Goal: Task Accomplishment & Management: Use online tool/utility

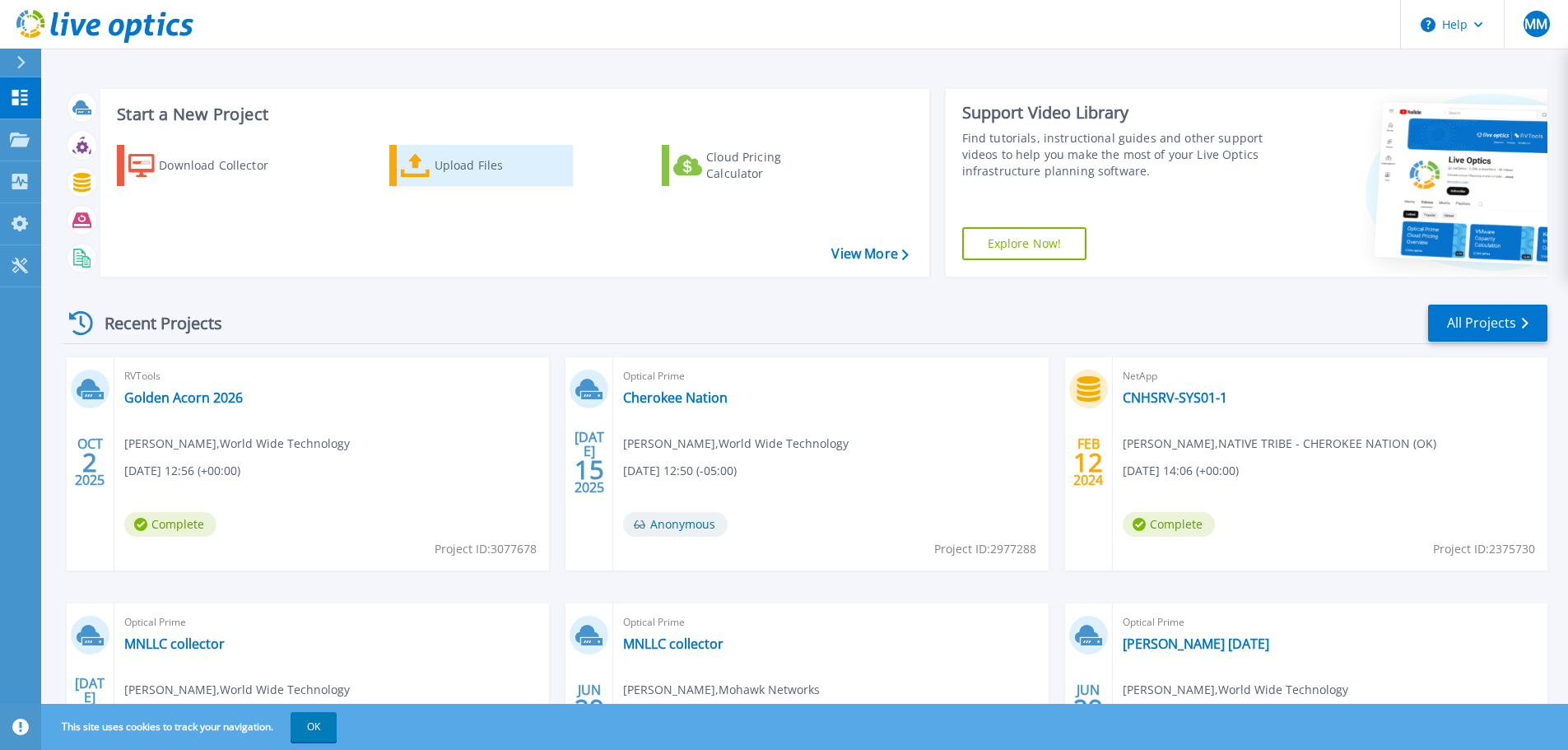
click at [450, 172] on div "Upload Files" at bounding box center [500, 166] width 132 height 33
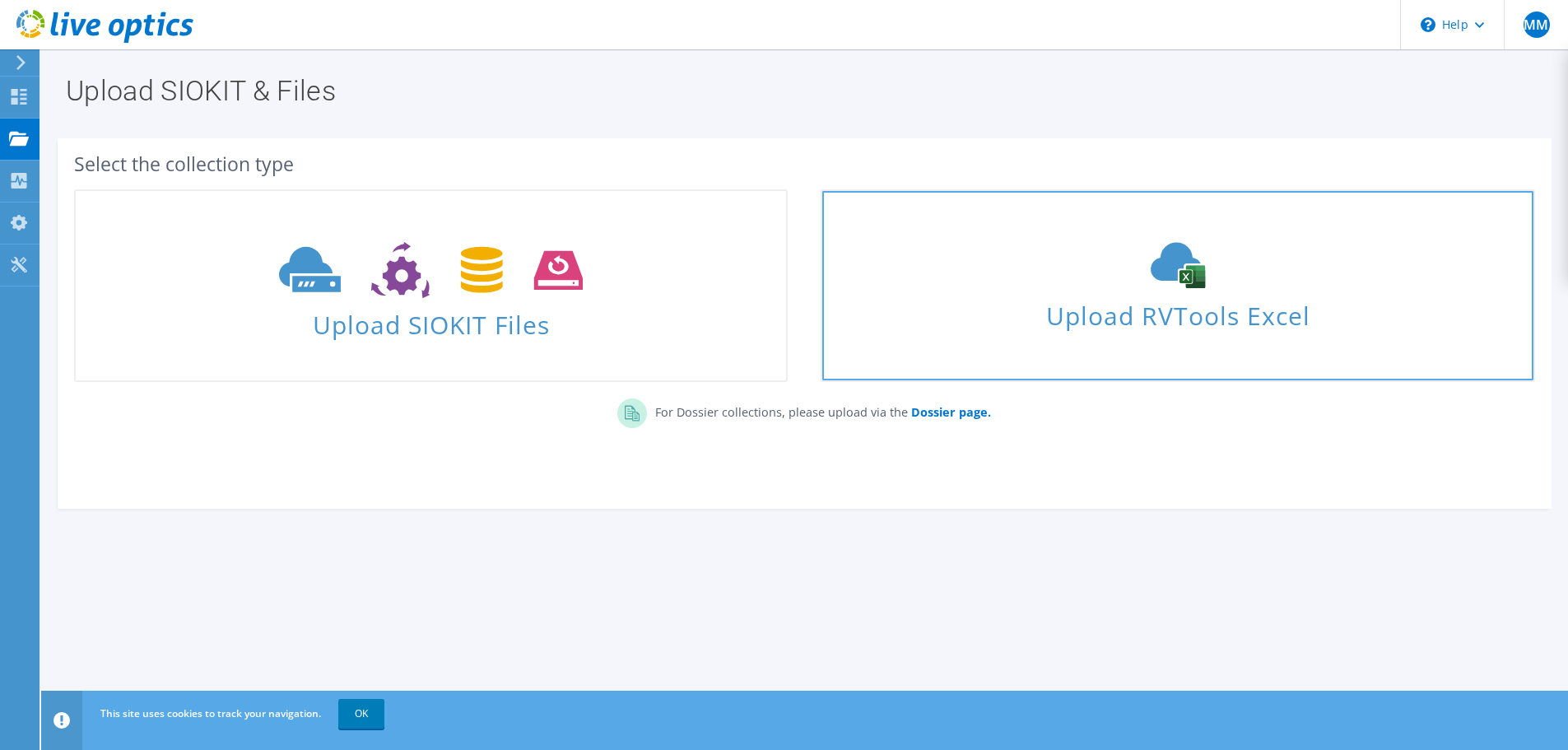
click at [1137, 312] on span "Upload RVTools Excel" at bounding box center [1177, 311] width 710 height 35
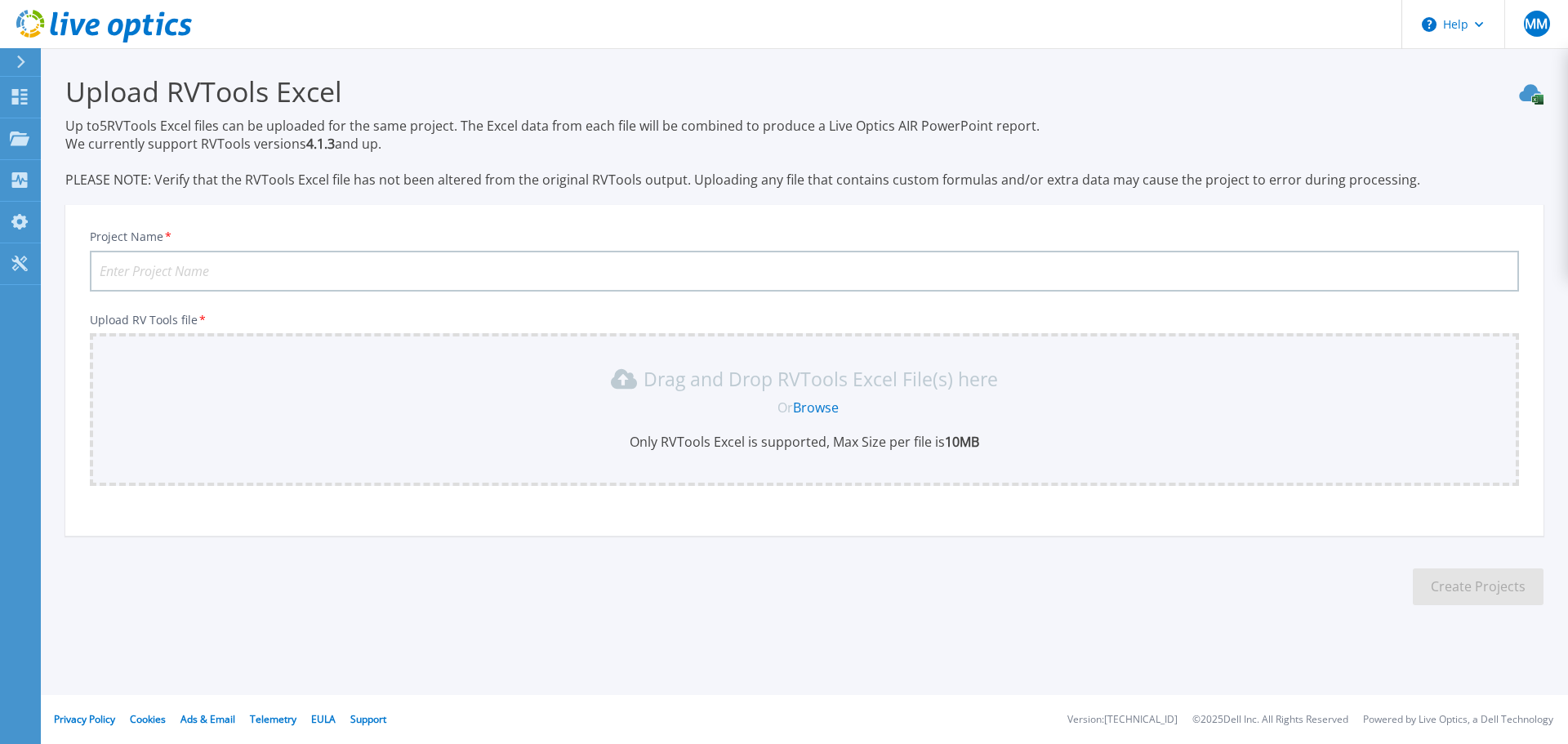
click at [177, 264] on input "Project Name *" at bounding box center [804, 271] width 1429 height 41
type input "Veijas 2026"
click at [819, 408] on link "Browse" at bounding box center [816, 407] width 46 height 18
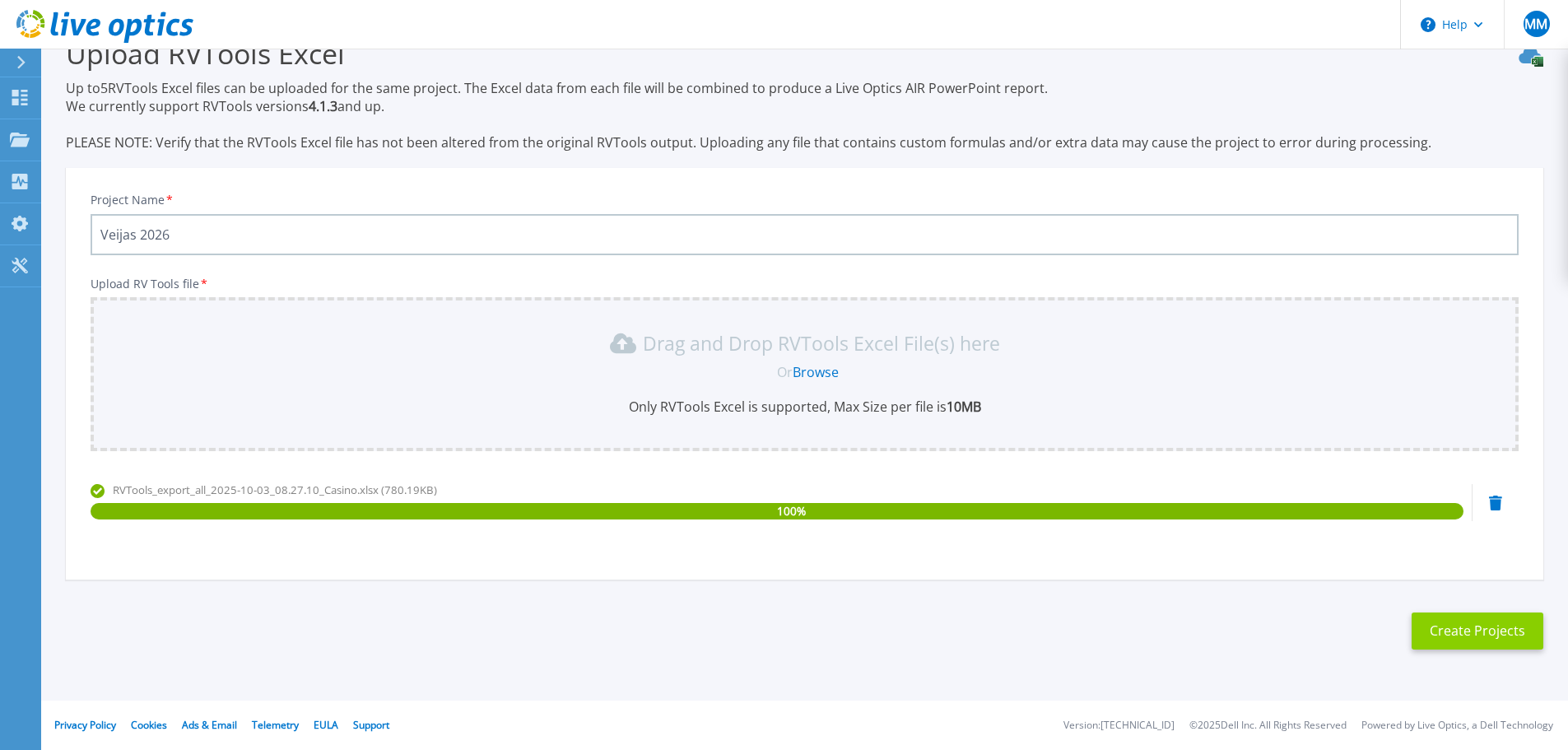
click at [1471, 638] on button "Create Projects" at bounding box center [1478, 631] width 132 height 37
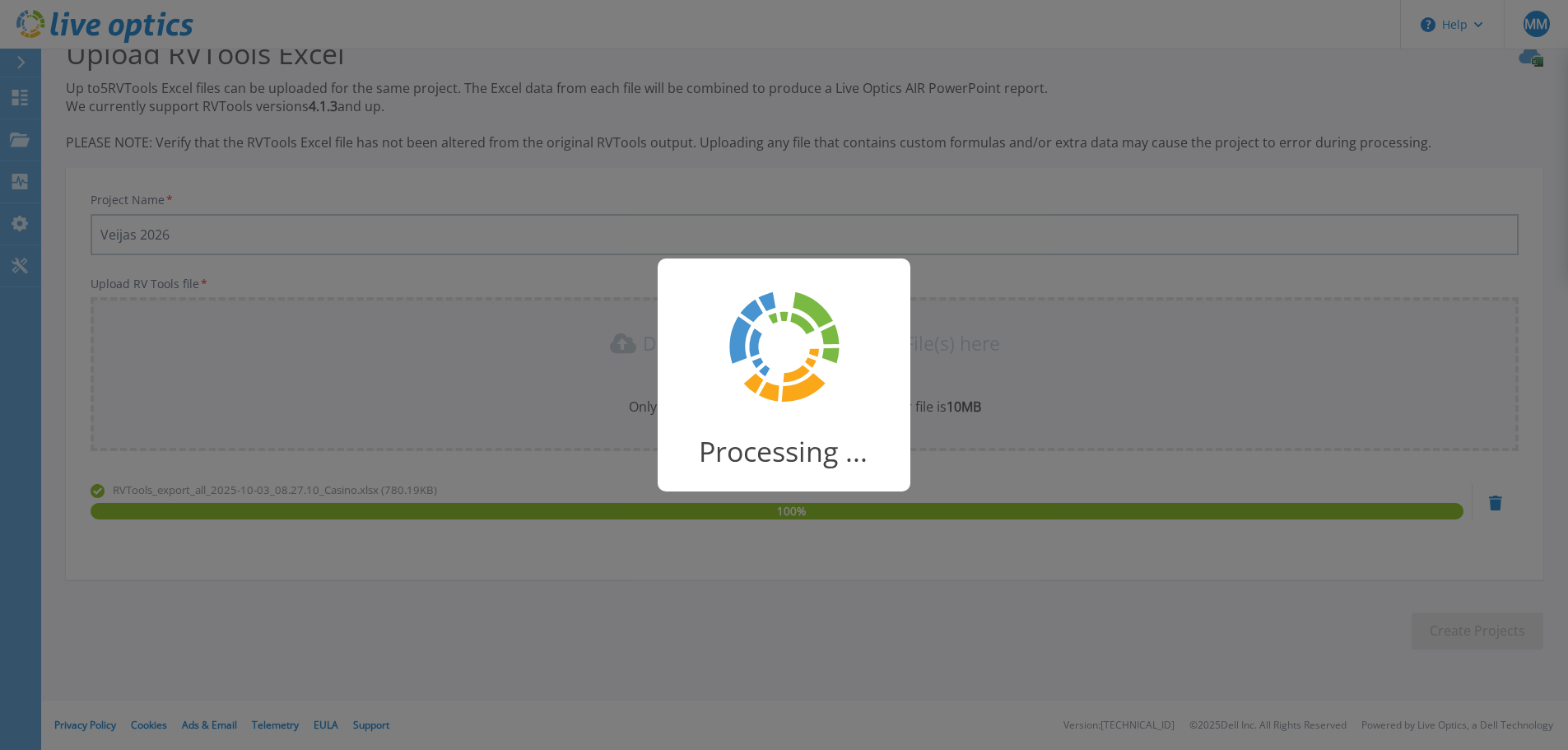
scroll to position [32, 0]
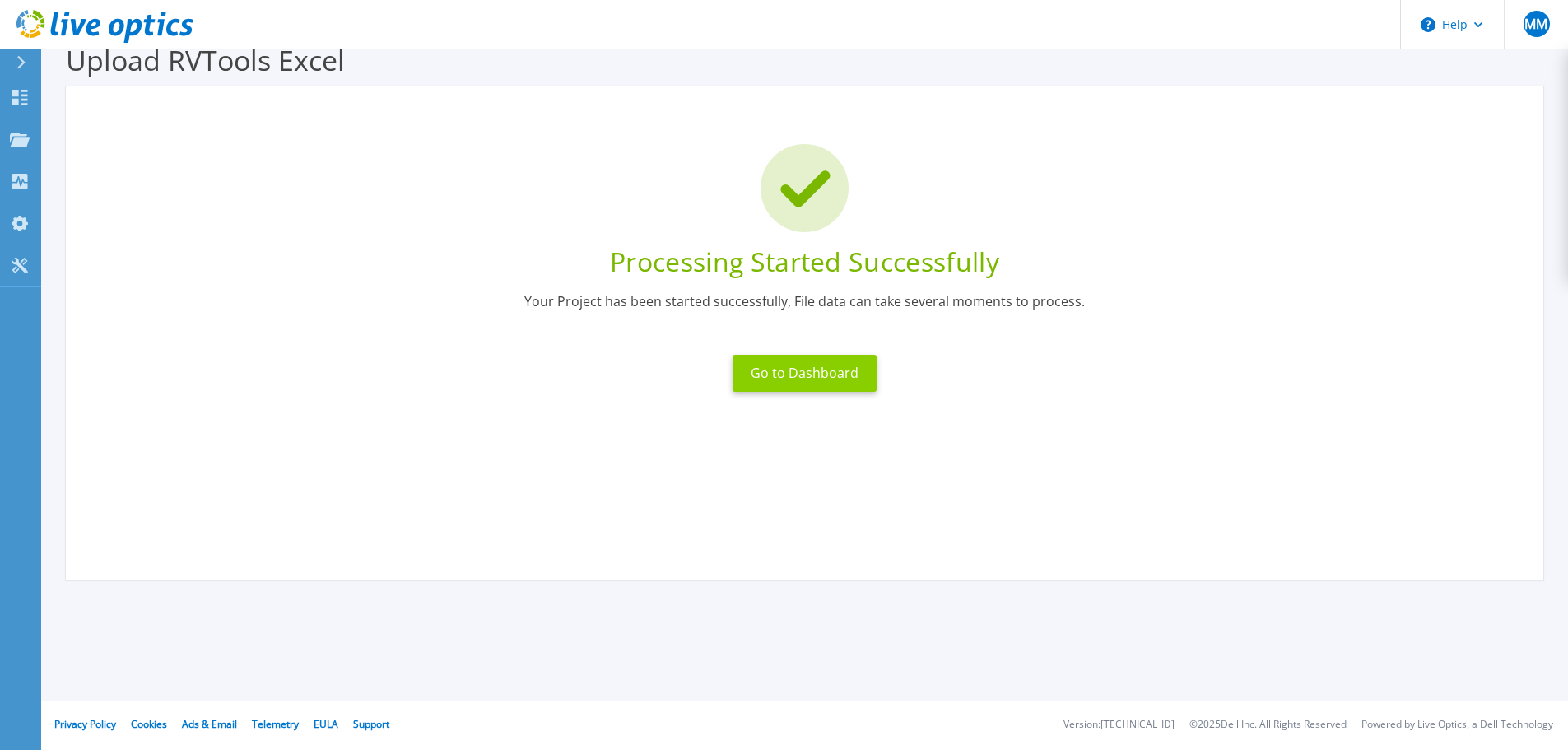
click at [791, 375] on button "Go to Dashboard" at bounding box center [805, 373] width 144 height 37
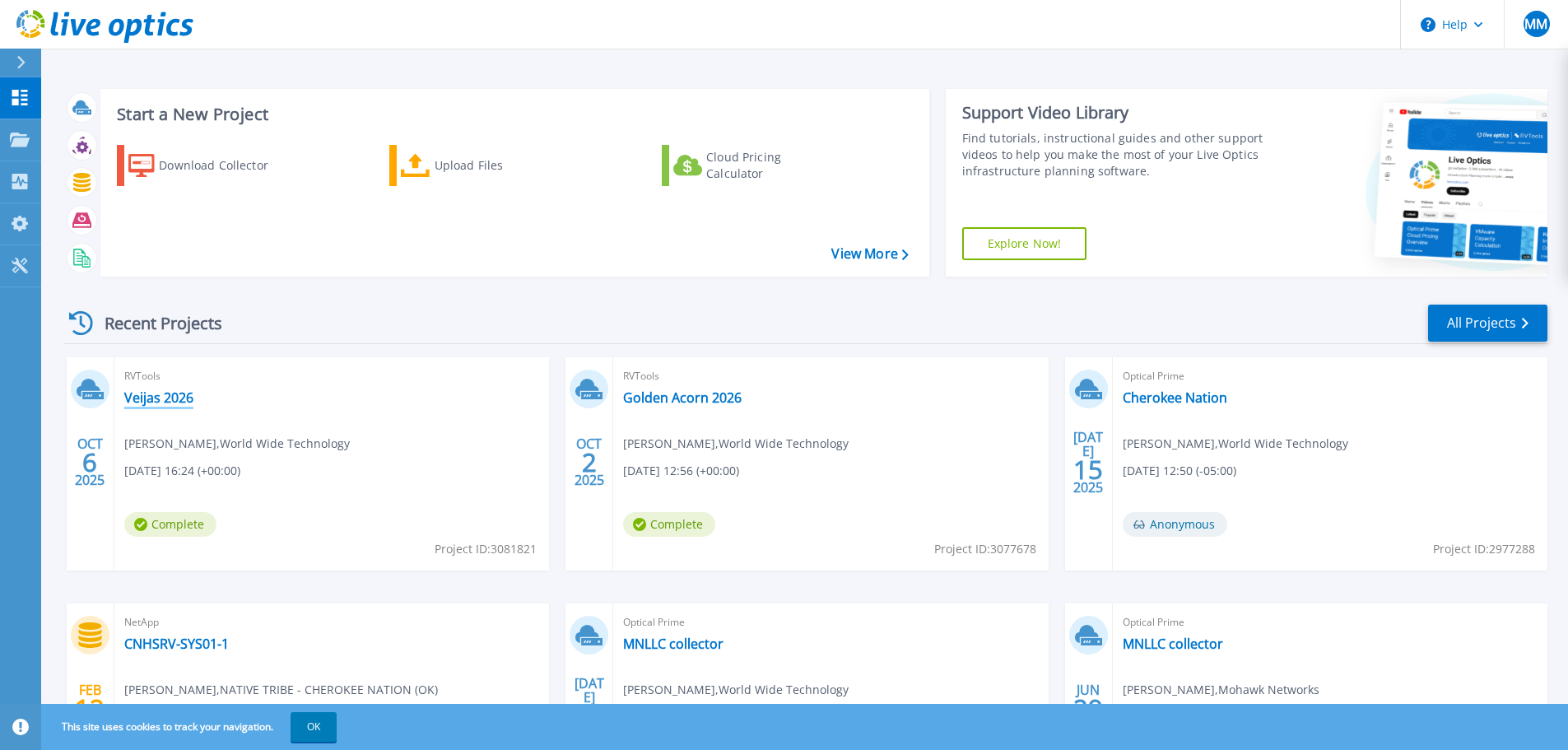
click at [161, 400] on link "Veijas 2026" at bounding box center [159, 398] width 69 height 16
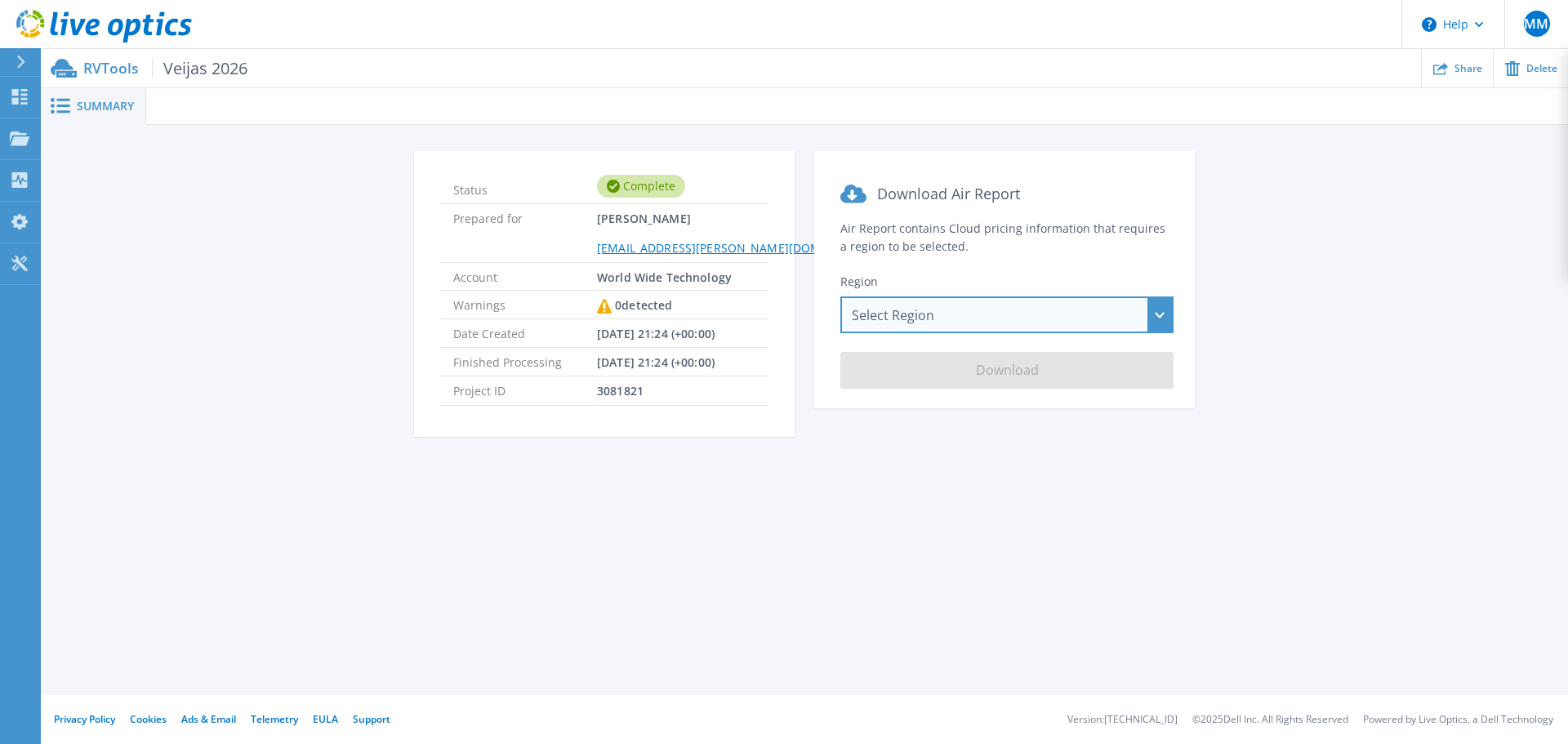
click at [1053, 316] on div "Select Region [GEOGRAPHIC_DATA] ([GEOGRAPHIC_DATA]) [GEOGRAPHIC_DATA] ([GEOGRAP…" at bounding box center [1006, 314] width 333 height 37
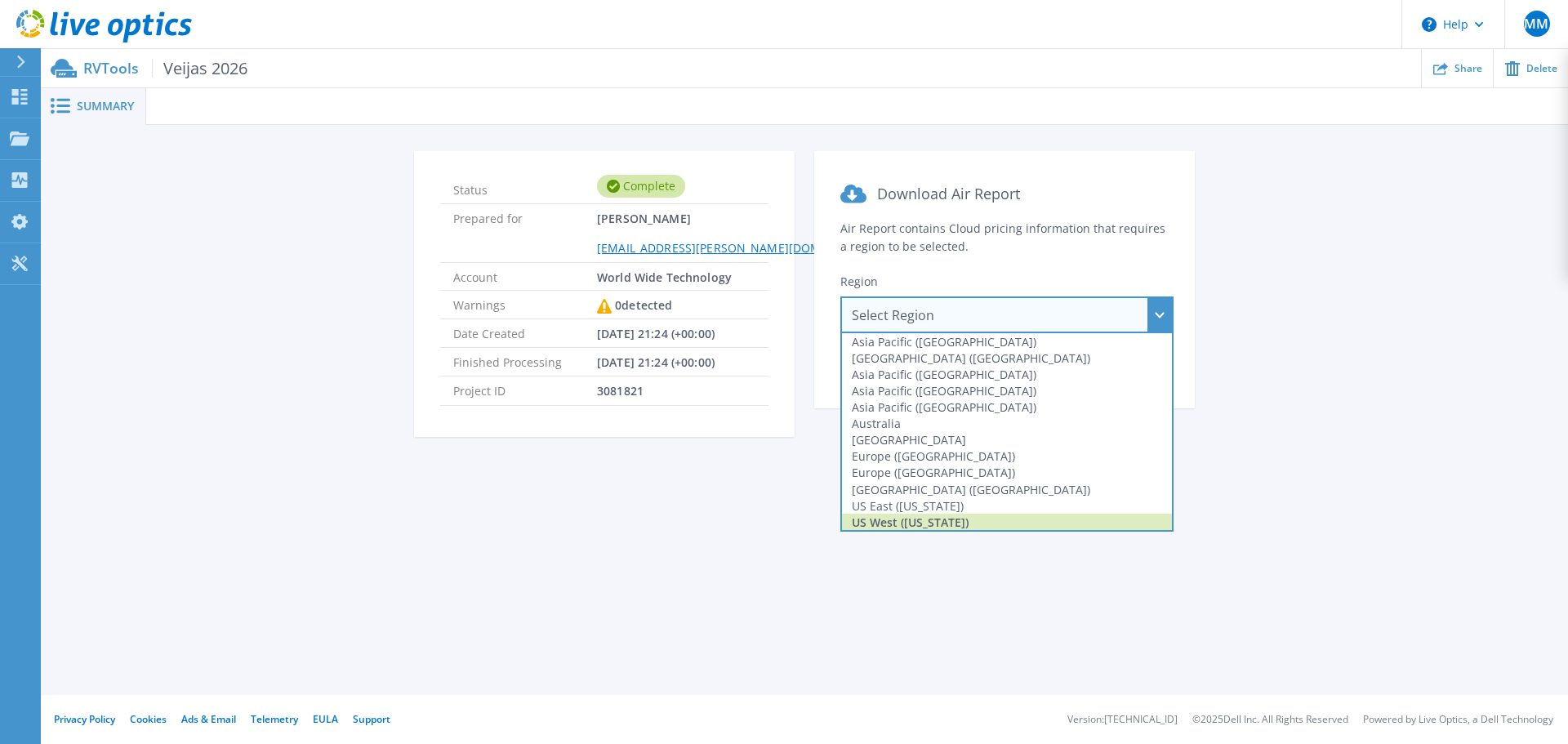
click at [1017, 520] on div "US West ([US_STATE])" at bounding box center [1006, 522] width 330 height 16
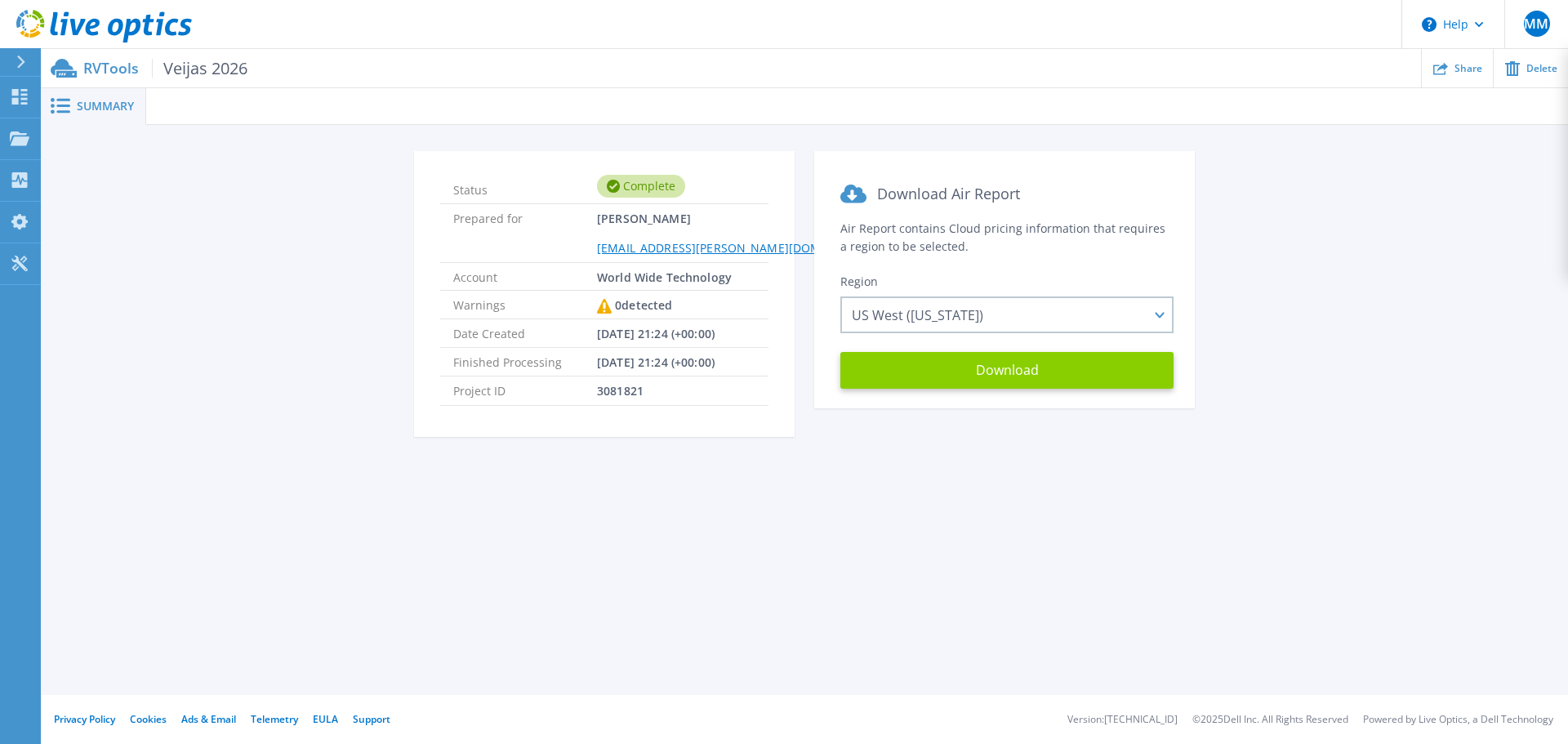
click at [1009, 375] on button "Download" at bounding box center [1006, 370] width 333 height 37
click at [1004, 368] on button "Download" at bounding box center [1006, 370] width 333 height 37
